Goal: Find specific page/section: Find specific page/section

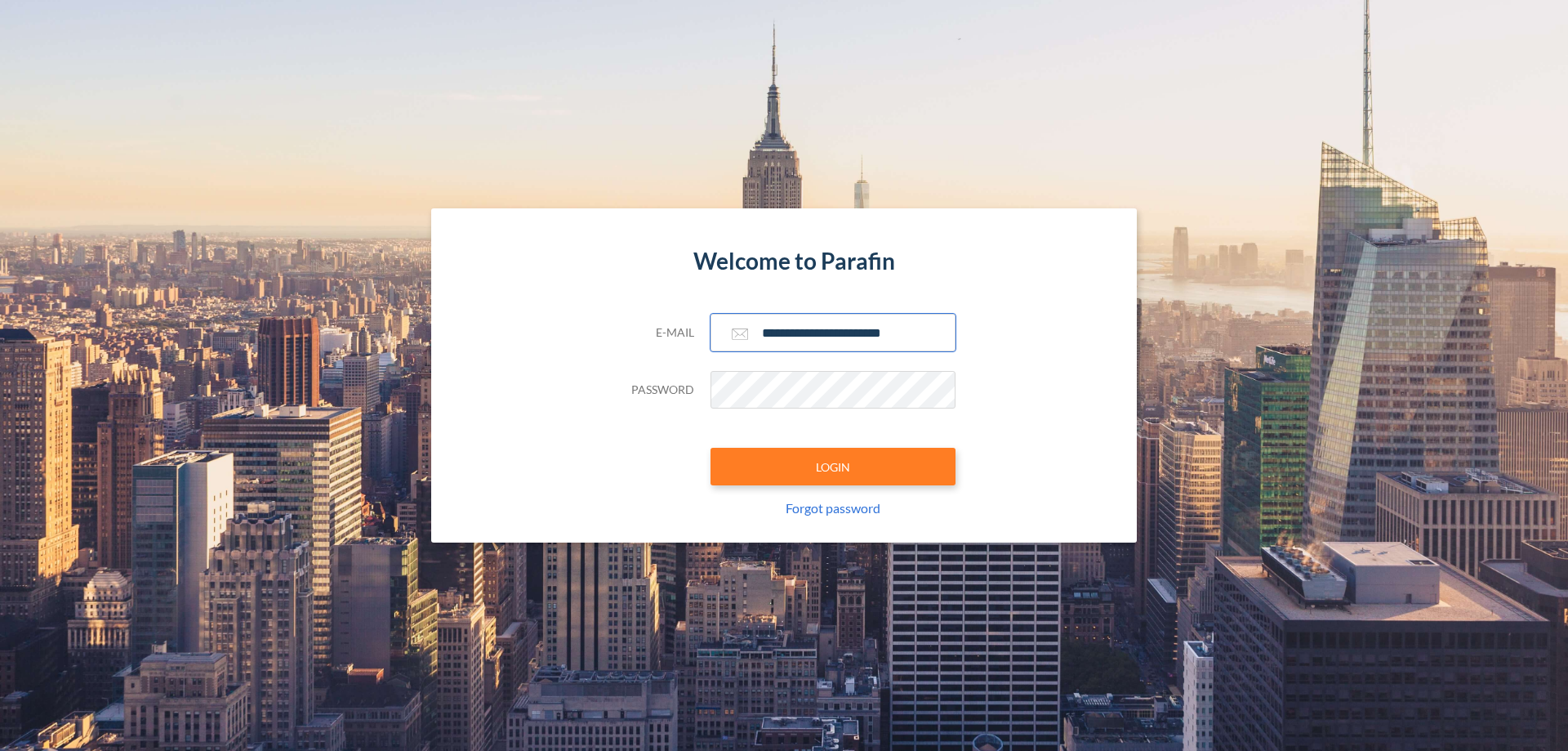
type input "**********"
click at [833, 466] on button "LOGIN" at bounding box center [833, 466] width 245 height 37
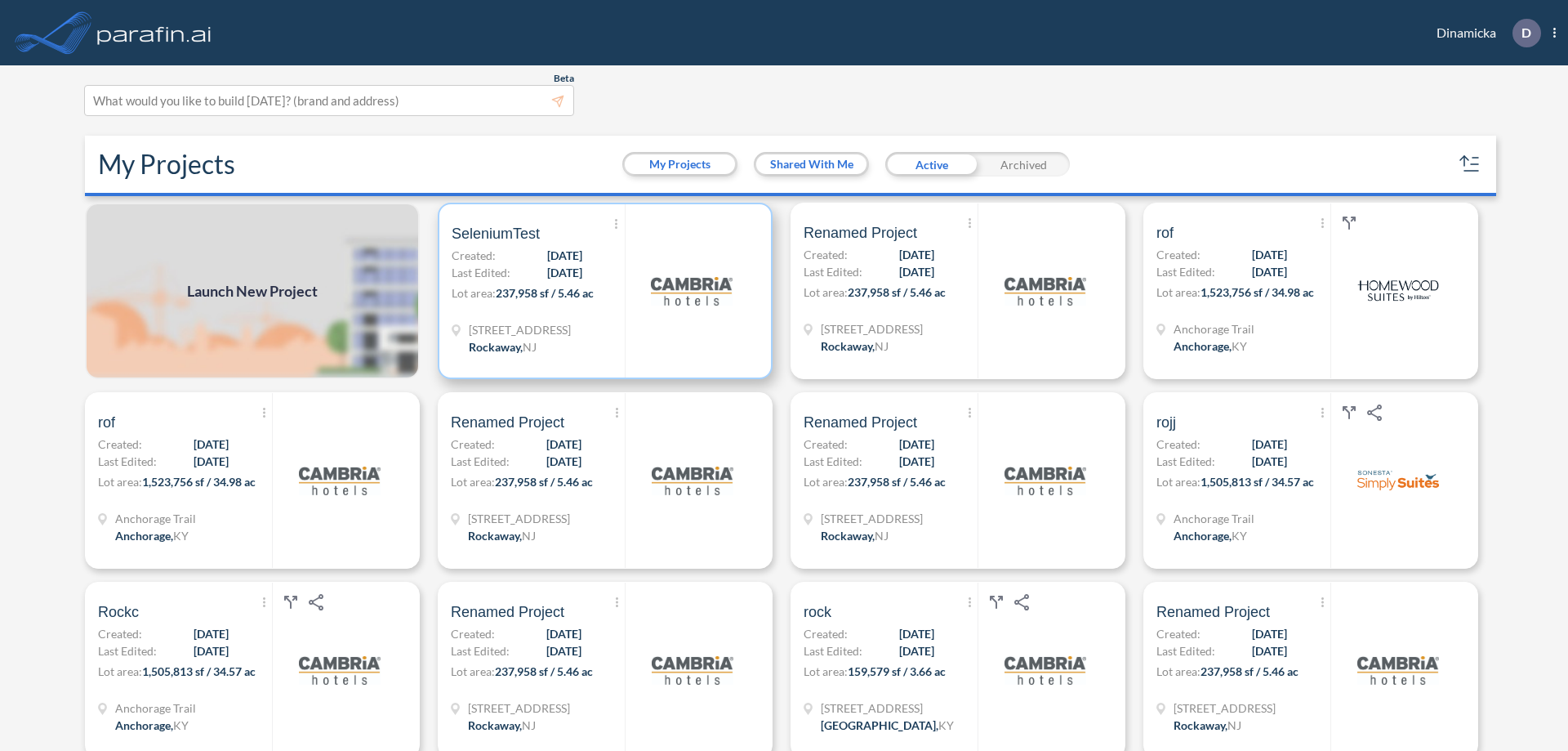
scroll to position [5, 0]
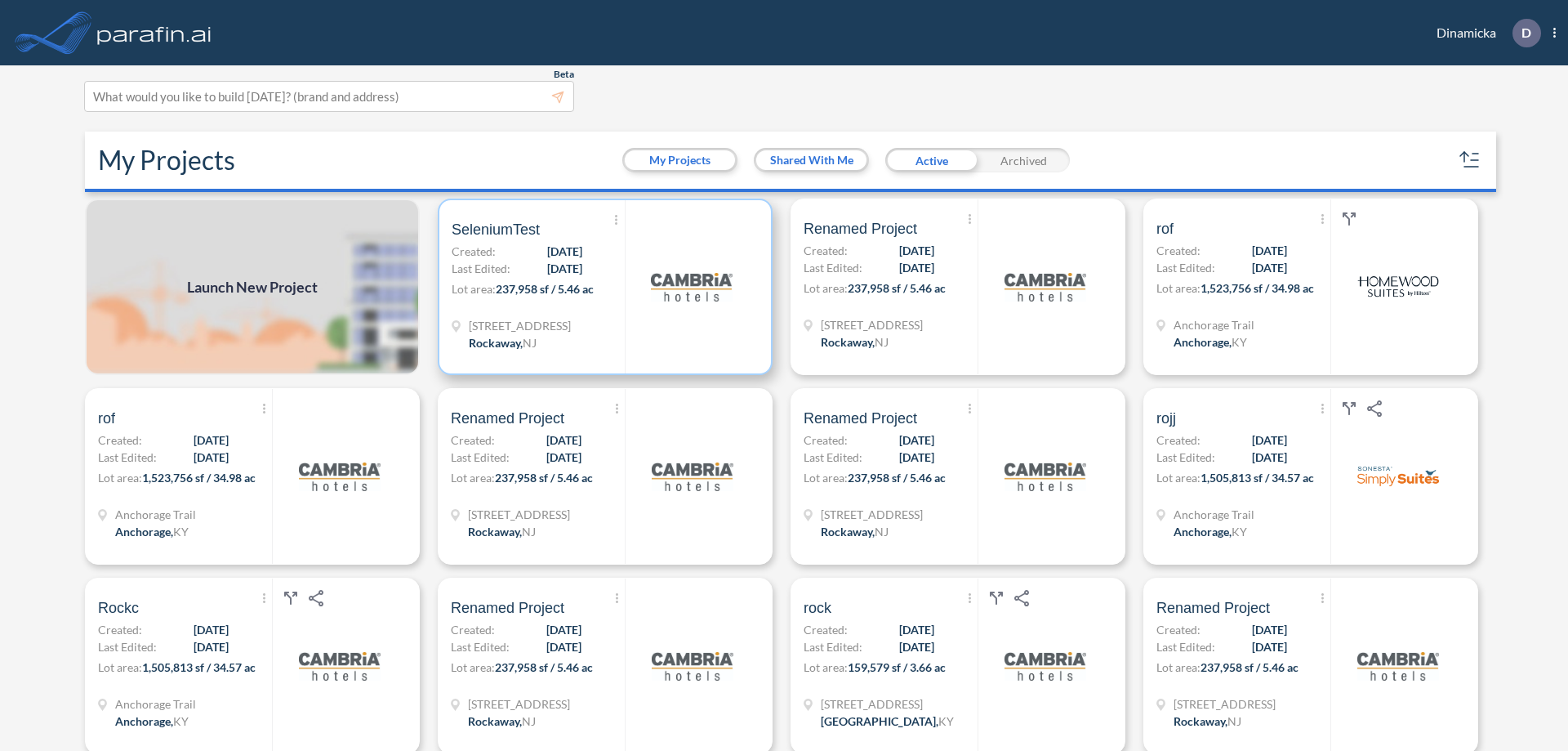
click at [602, 287] on p "Lot area: 237,958 sf / 5.46 ac" at bounding box center [538, 292] width 173 height 24
